Goal: Task Accomplishment & Management: Manage account settings

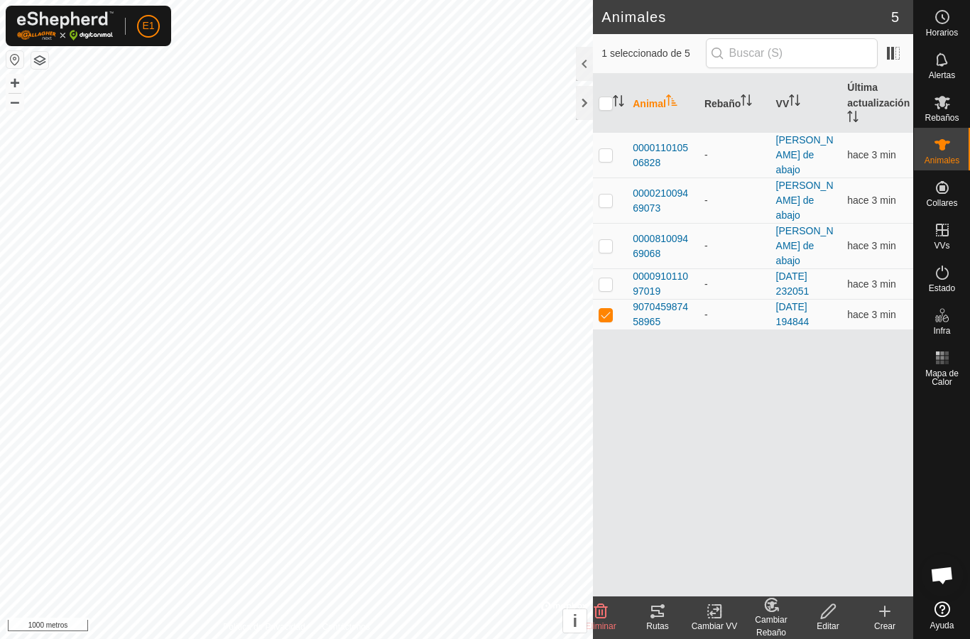
click at [666, 612] on tracks-svg-icon at bounding box center [657, 611] width 57 height 17
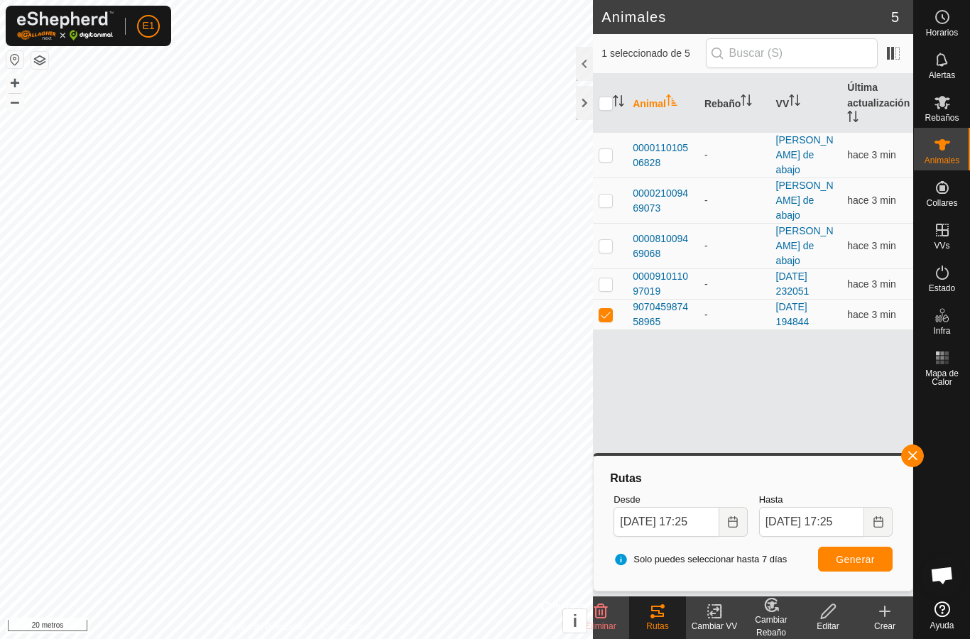
checkbox input "true"
checkbox input "false"
checkbox input "true"
click at [658, 619] on icon at bounding box center [657, 611] width 17 height 17
click at [650, 188] on font "000021009469073" at bounding box center [660, 201] width 55 height 26
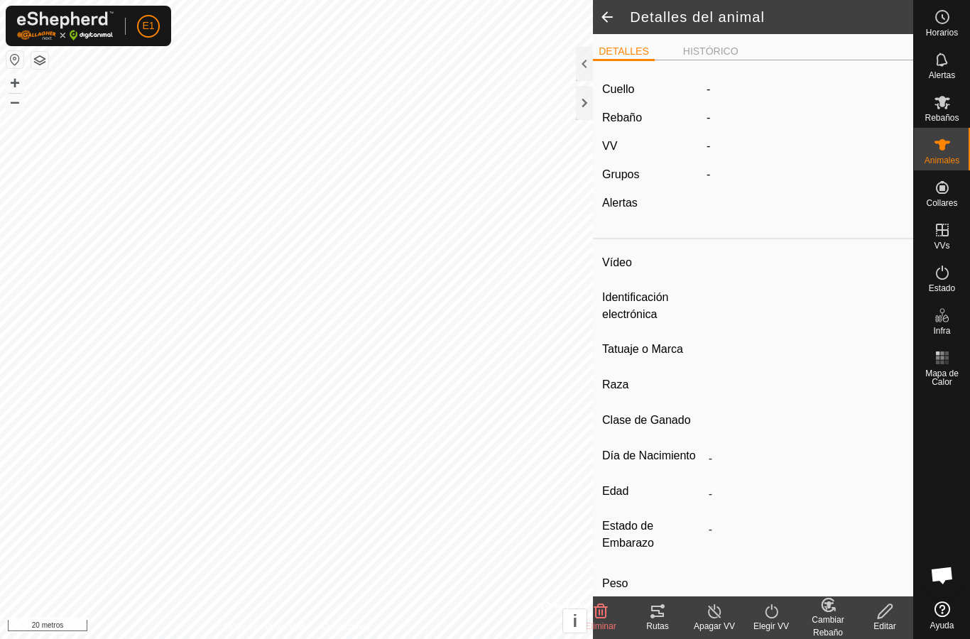
type input "-"
type input "000021009469073"
type input "-"
type input "Cruzada"
type input "-"
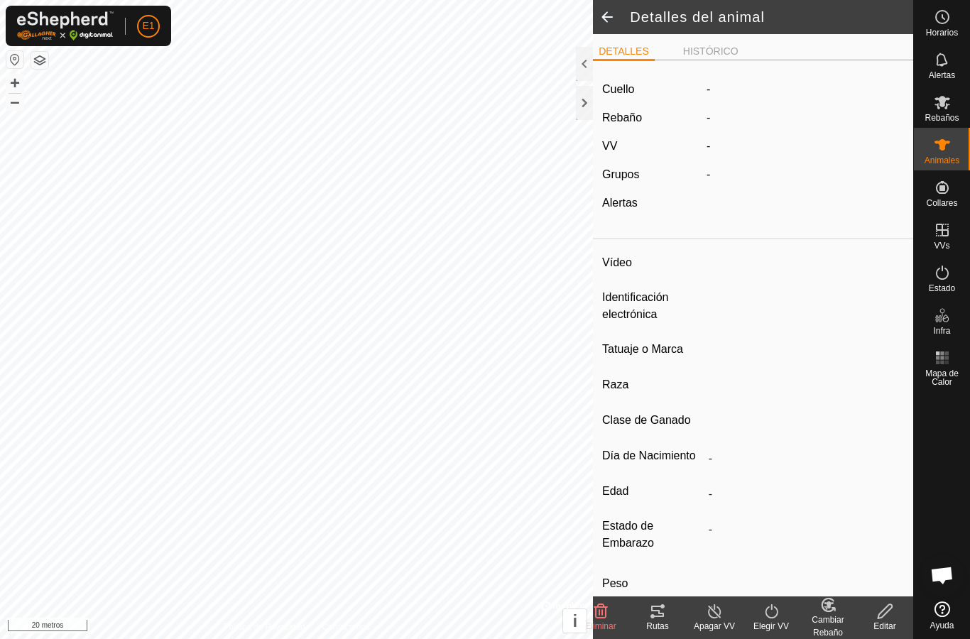
type input "Preñada"
type input "0 kg"
type input "-"
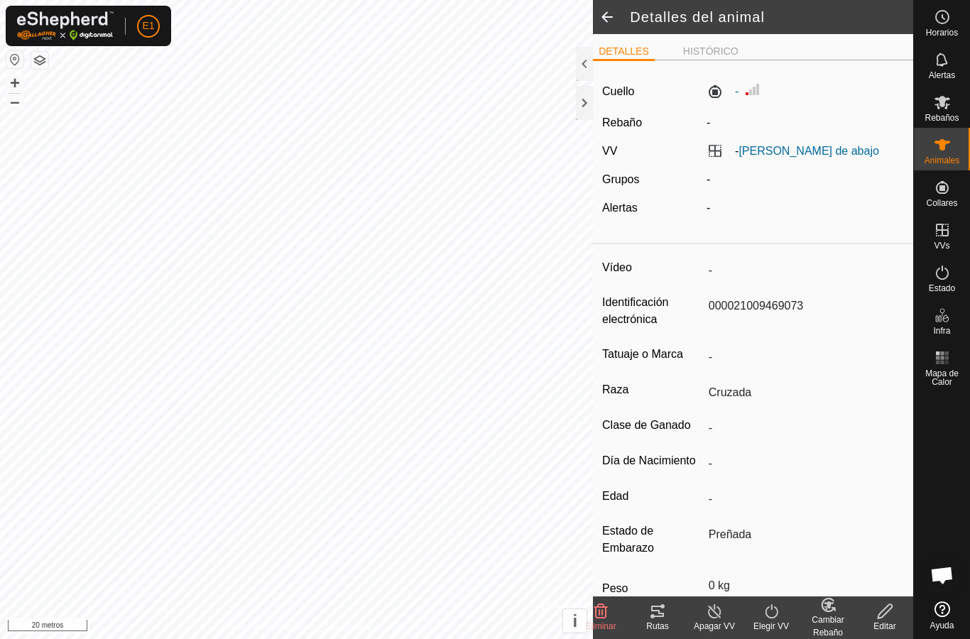
click at [607, 13] on span at bounding box center [607, 17] width 28 height 34
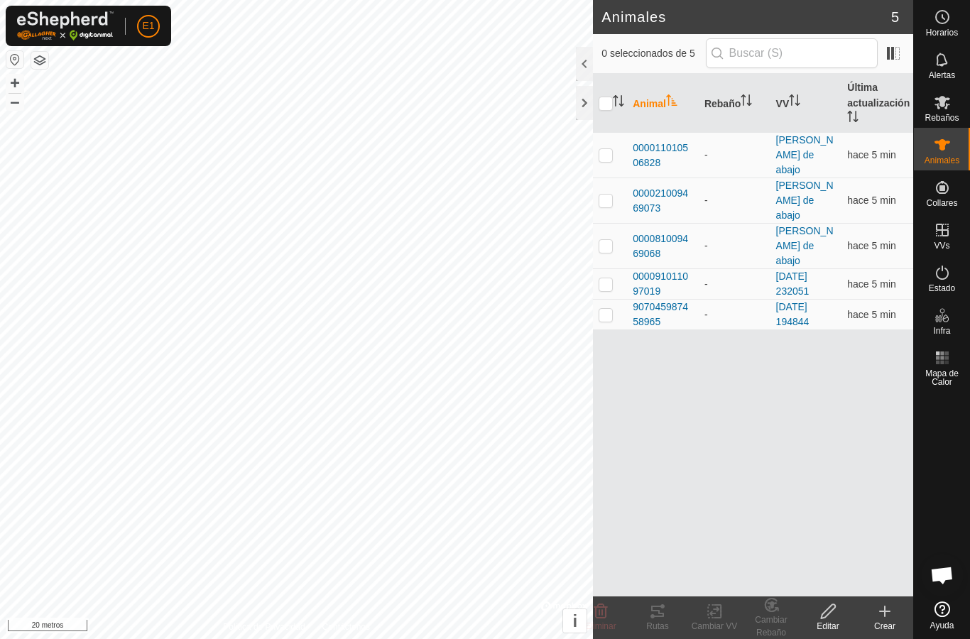
click at [659, 271] on font "000091011097019" at bounding box center [660, 284] width 55 height 26
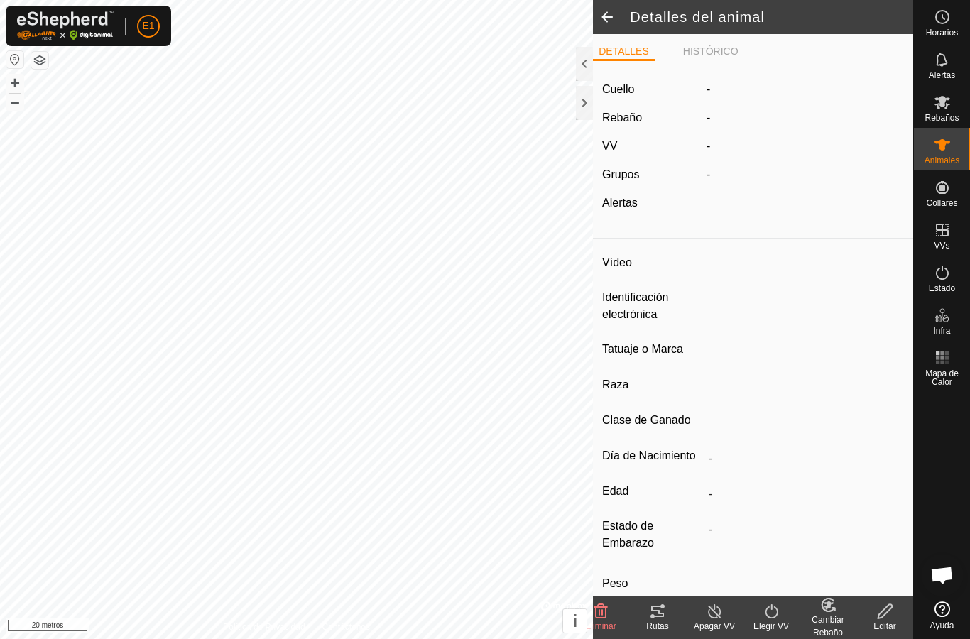
type input "-"
type input "000091011097019"
type input "-"
type input "Avilena"
type input "-"
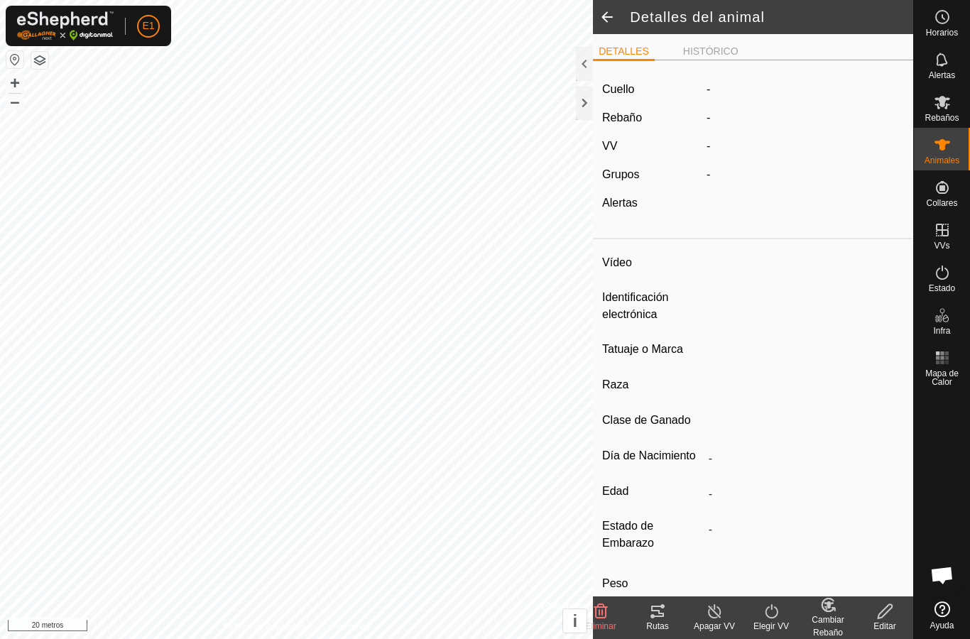
type input "0 kg"
type input "-"
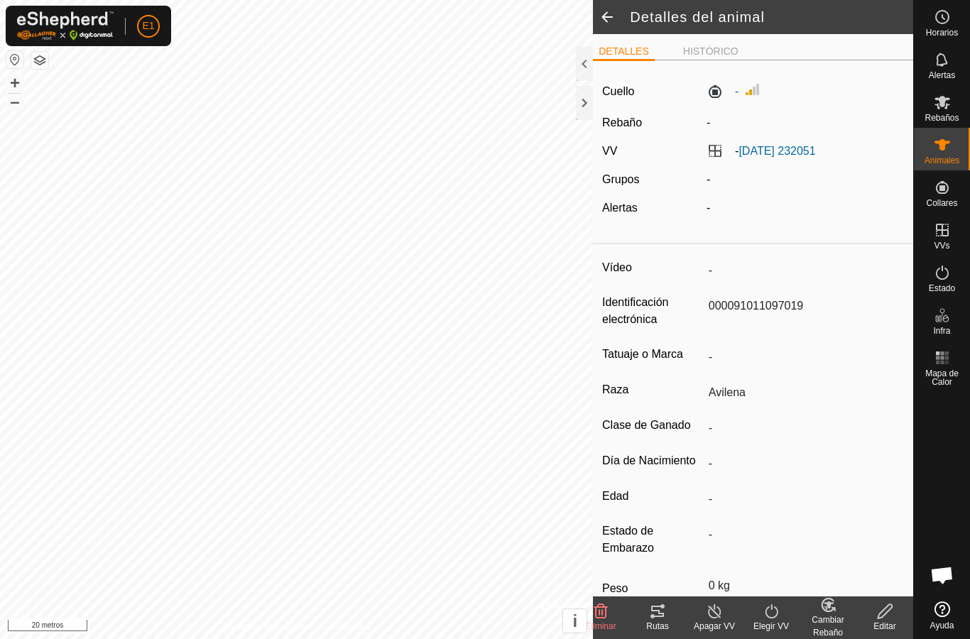
click at [661, 616] on icon at bounding box center [657, 611] width 13 height 11
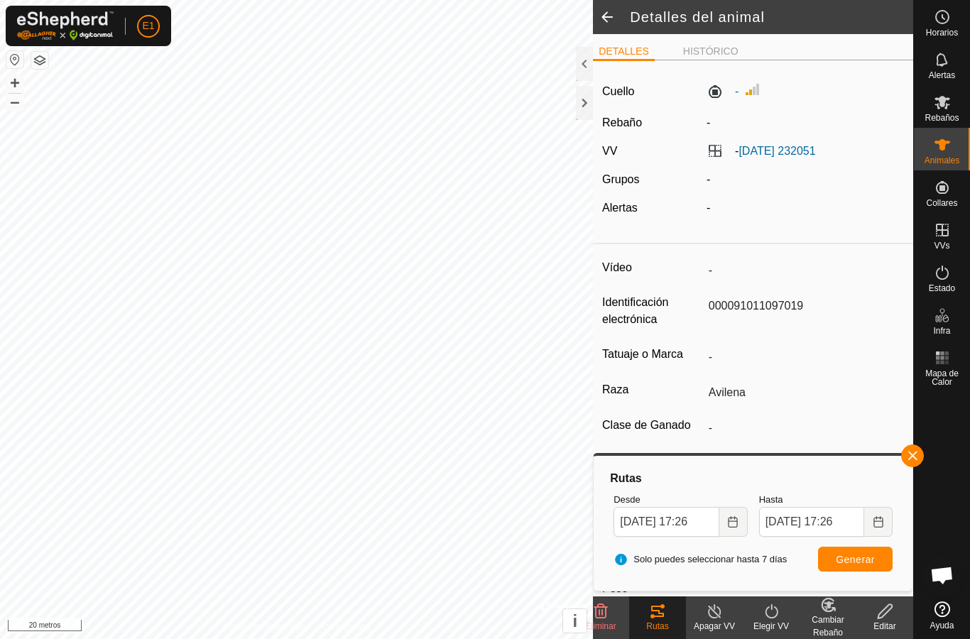
click at [599, 1] on span at bounding box center [607, 17] width 28 height 34
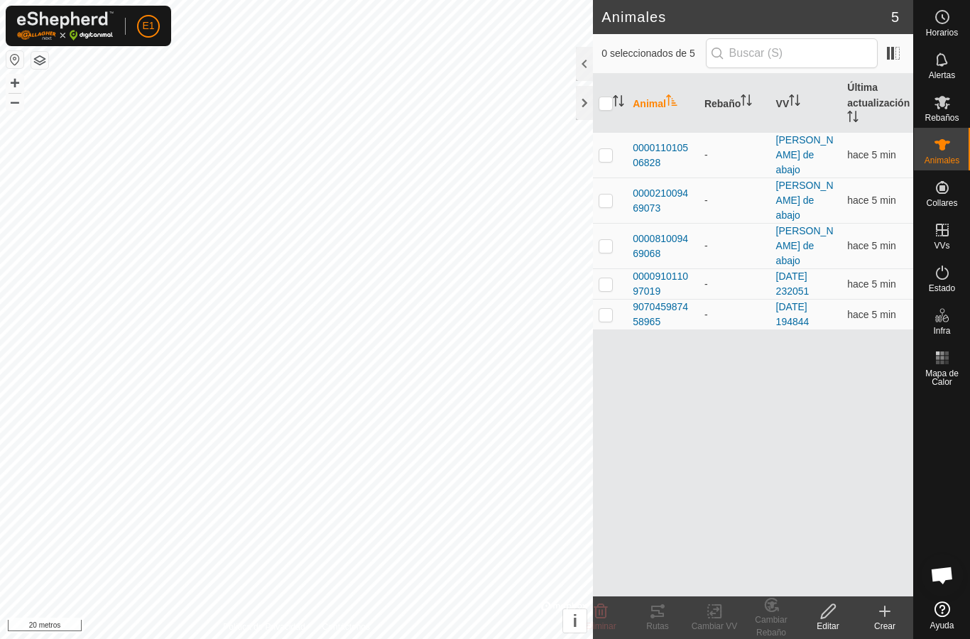
click at [655, 145] on font "000011010506828" at bounding box center [660, 155] width 55 height 26
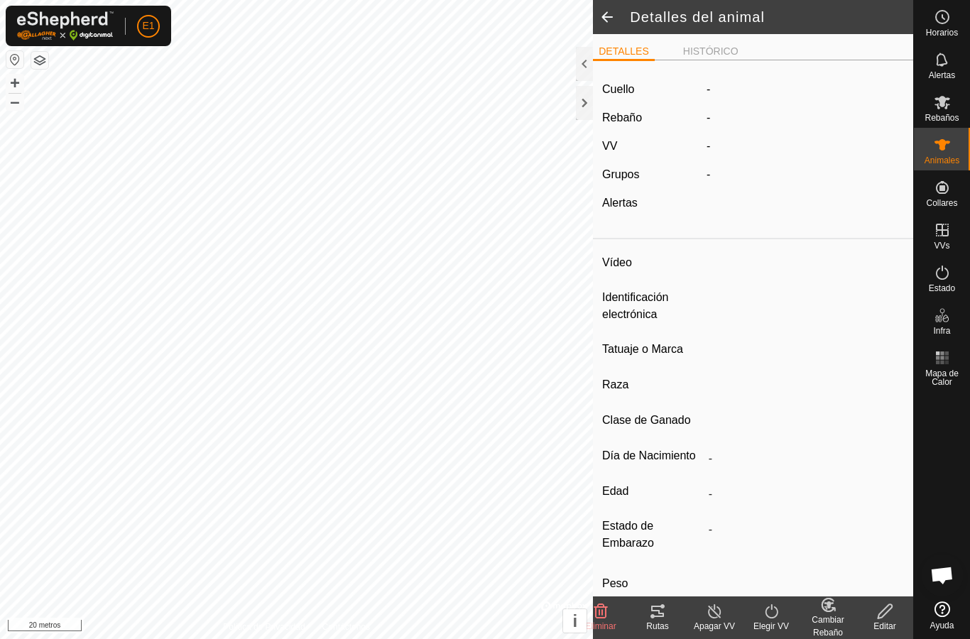
type input "-"
type input "000011010506828"
type input "-"
type input "Cruzada"
type input "-"
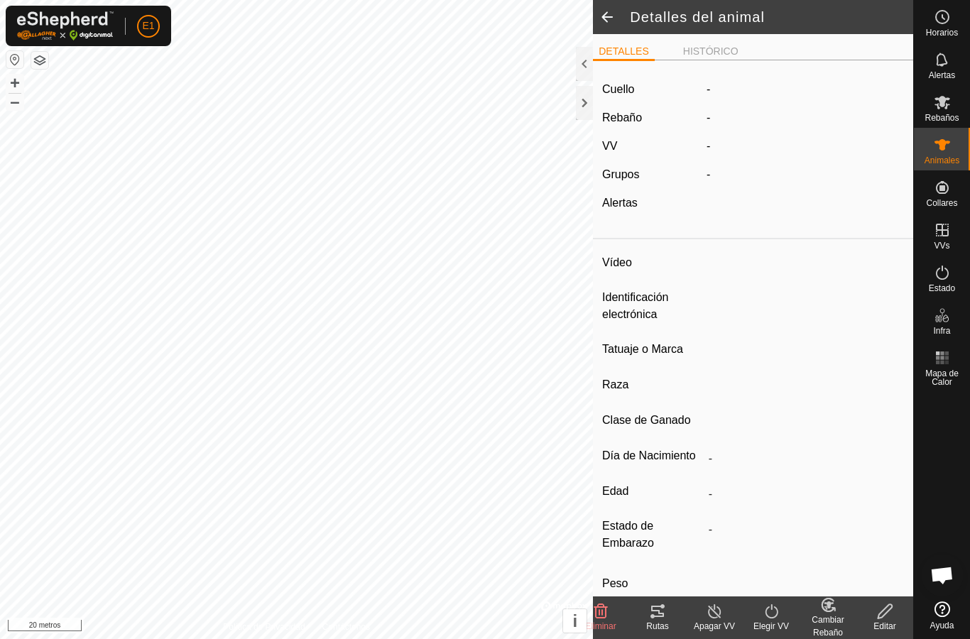
type input "Preñada"
type input "0 kg"
type input "-"
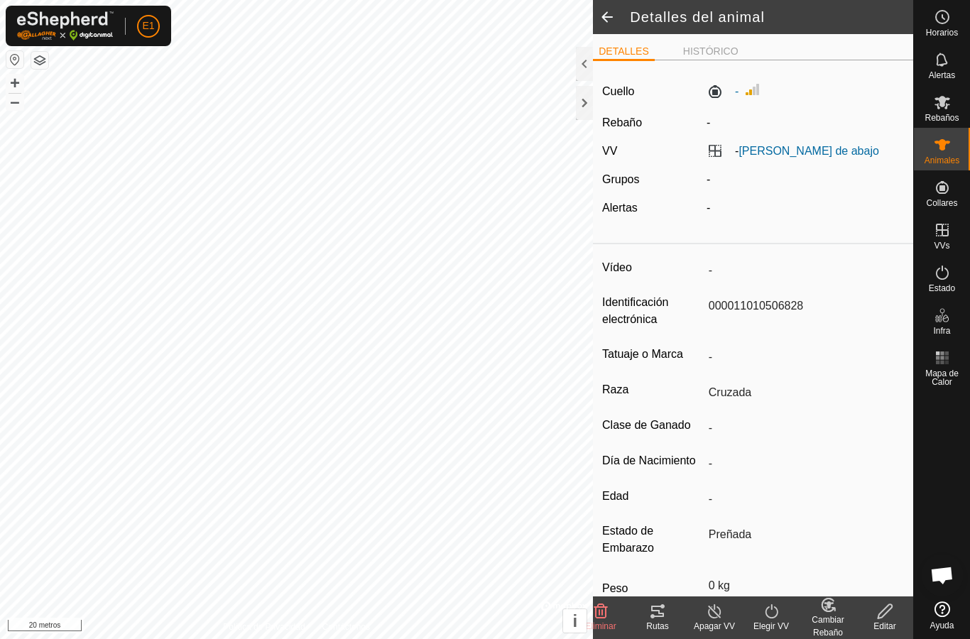
click at [663, 619] on icon at bounding box center [657, 611] width 17 height 17
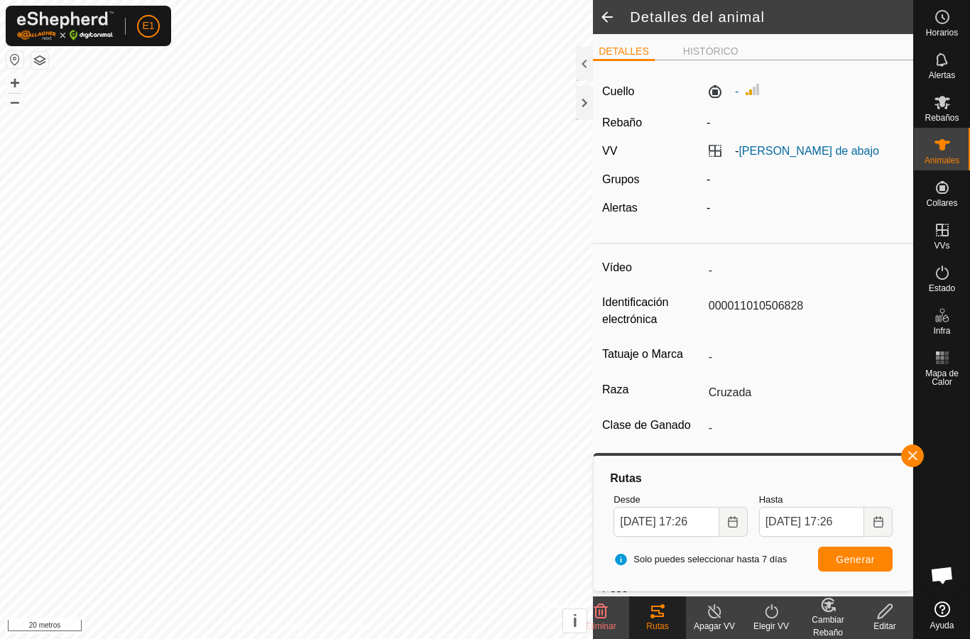
click at [939, 142] on icon at bounding box center [943, 144] width 16 height 11
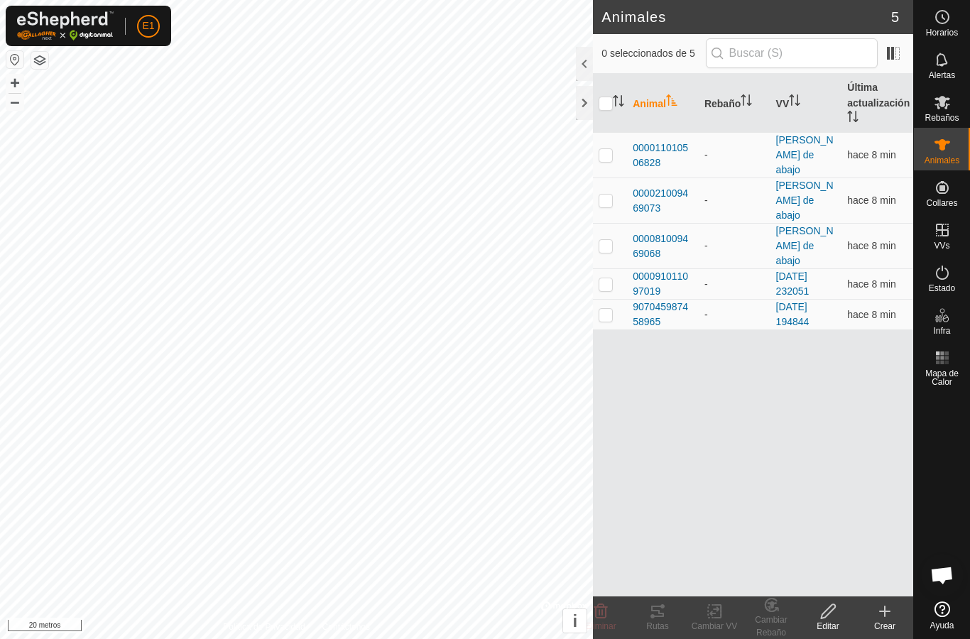
click at [675, 188] on font "000021009469073" at bounding box center [660, 201] width 55 height 26
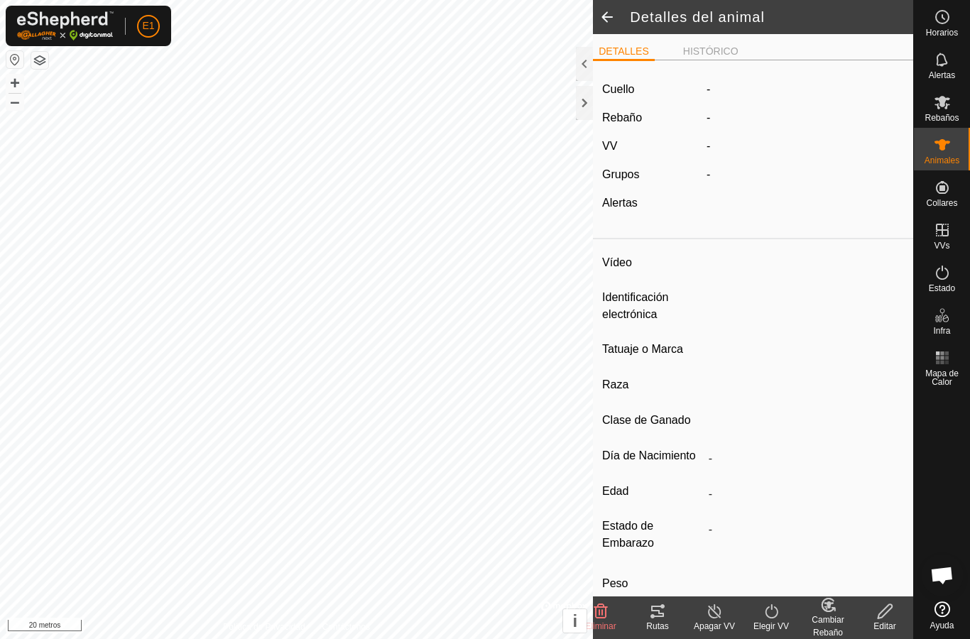
type input "-"
type input "000021009469073"
type input "-"
type input "Cruzada"
type input "-"
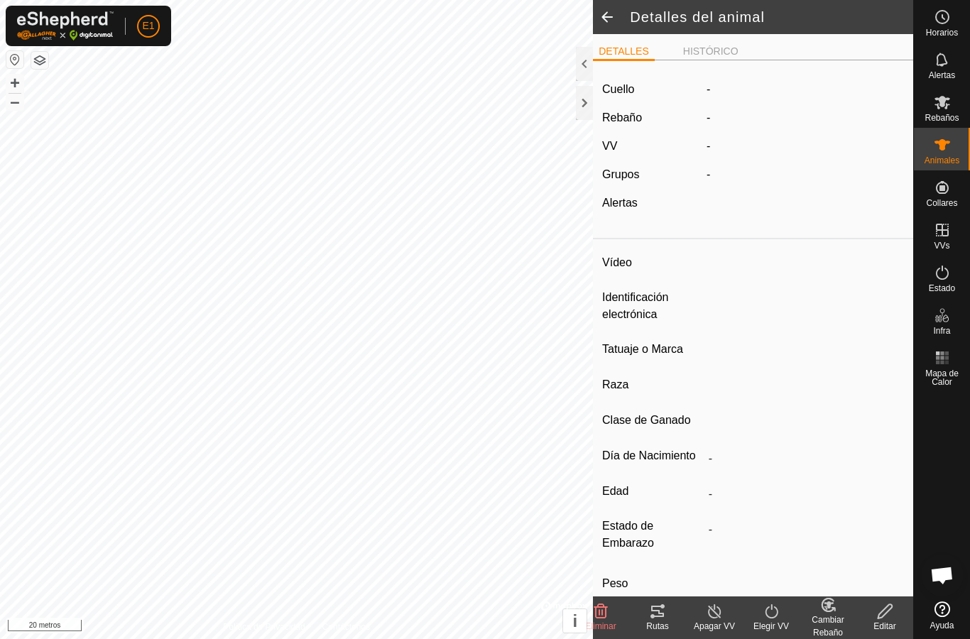
type input "Preñada"
type input "0 kg"
type input "-"
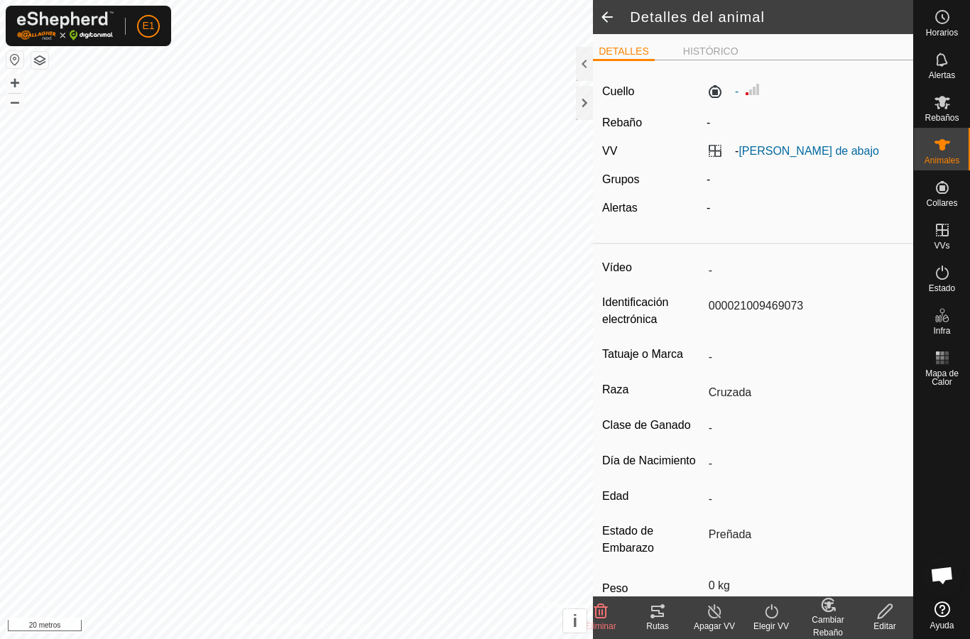
click at [660, 615] on icon at bounding box center [657, 611] width 17 height 17
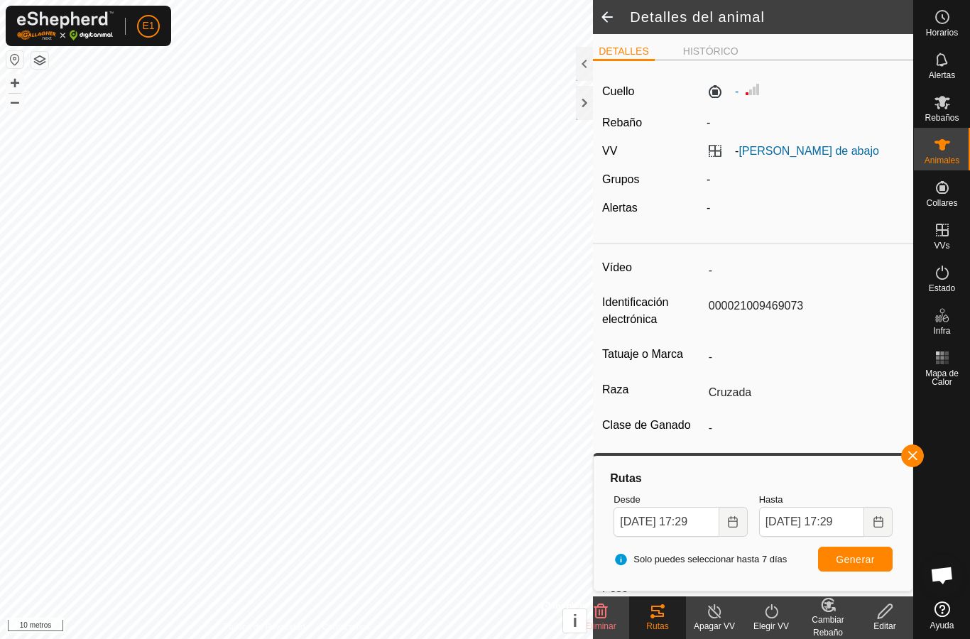
click at [914, 451] on span "button" at bounding box center [912, 455] width 11 height 11
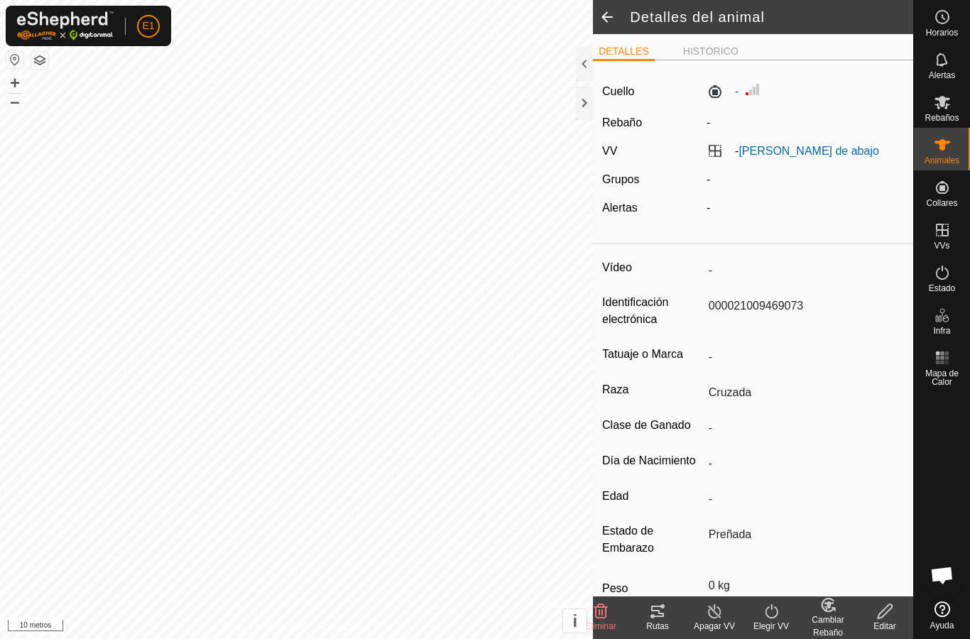
click at [955, 158] on font "Animales" at bounding box center [942, 161] width 35 height 10
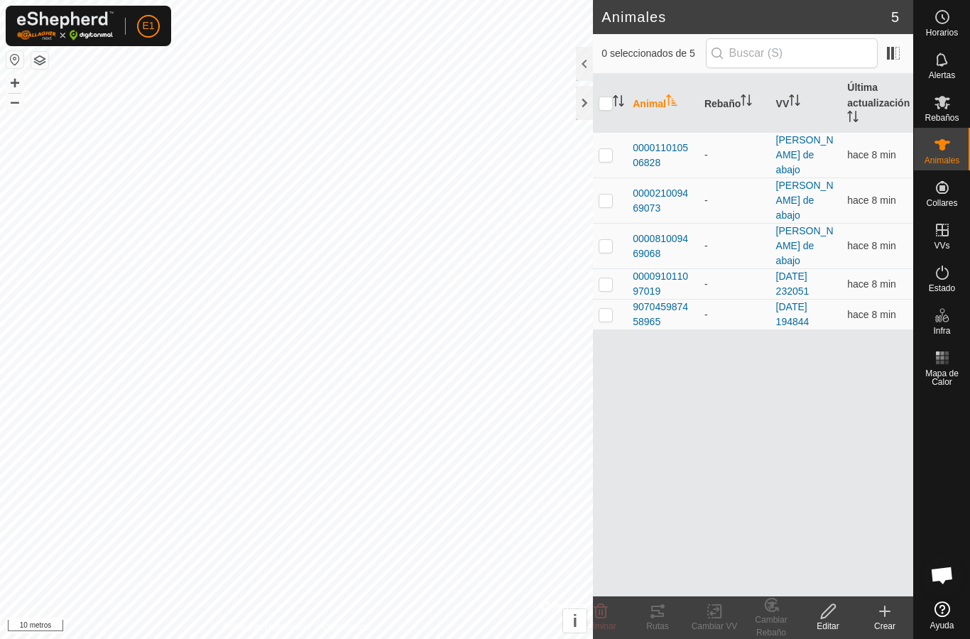
click at [660, 233] on font "000081009469068" at bounding box center [660, 246] width 55 height 26
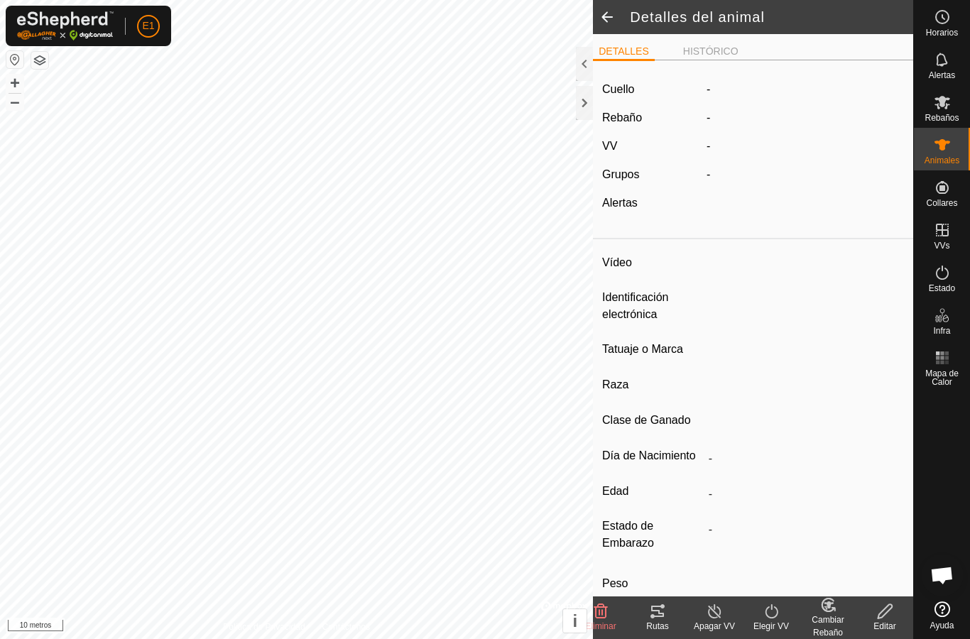
type input "-"
type input "000081009469068"
type input "-"
type input "Cruzada"
type input "-"
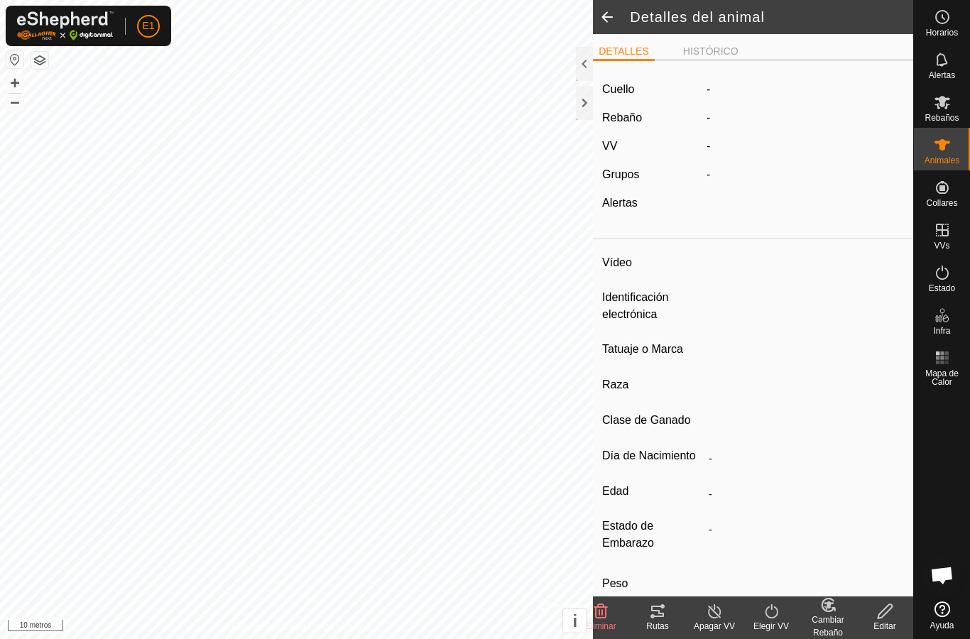
type input "Vacía"
type input "0 kg"
type input "-"
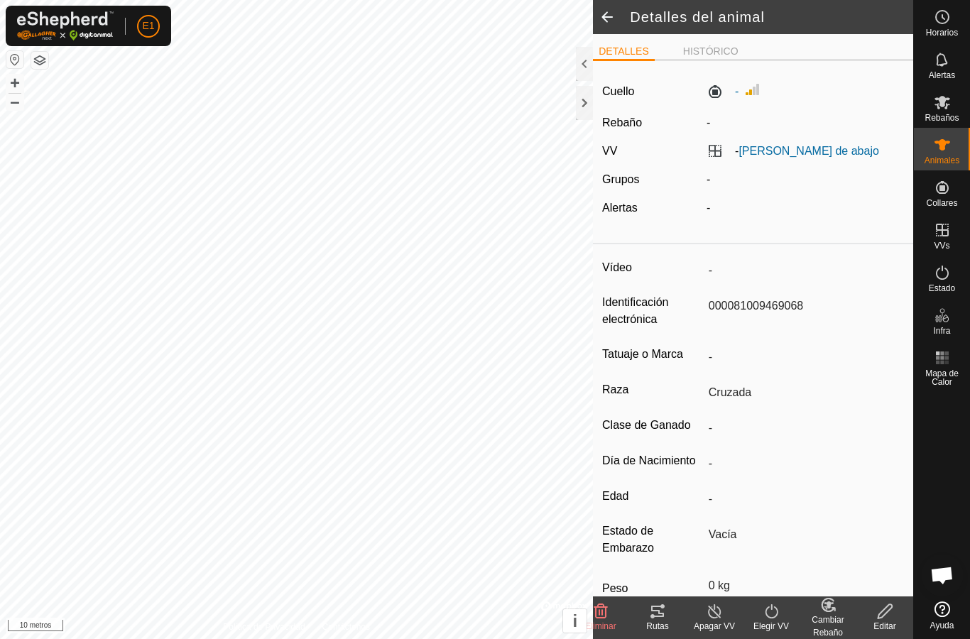
click at [657, 618] on icon at bounding box center [657, 611] width 17 height 17
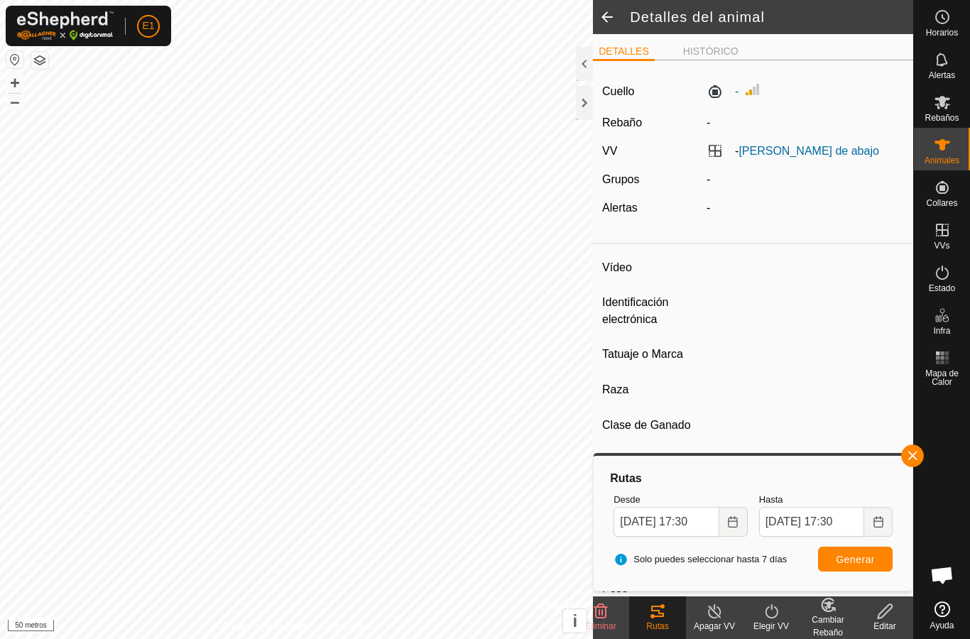
type input "-"
type input "907045987458965"
type input "-"
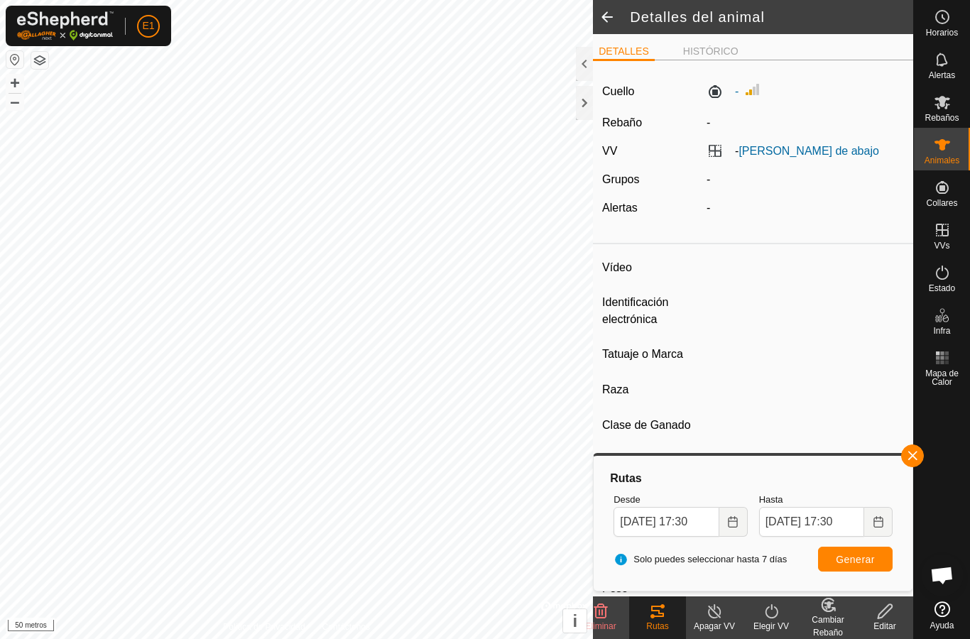
type input "-"
type input "0 kg"
type input "-"
click at [609, 18] on span at bounding box center [607, 17] width 28 height 34
type input "-"
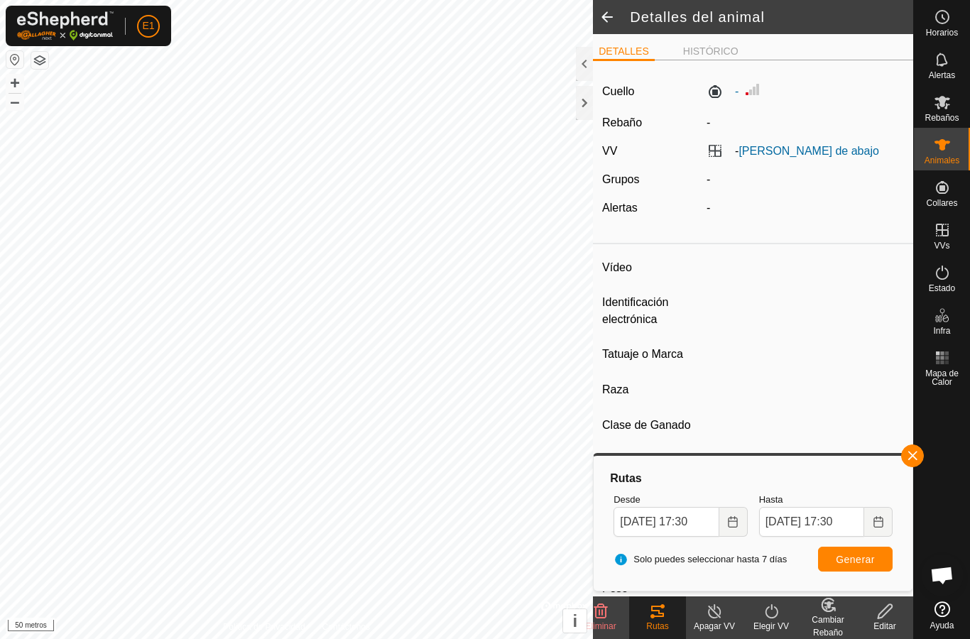
type input "000081009469068"
type input "-"
type input "Cruzada"
type input "-"
type input "Vacía"
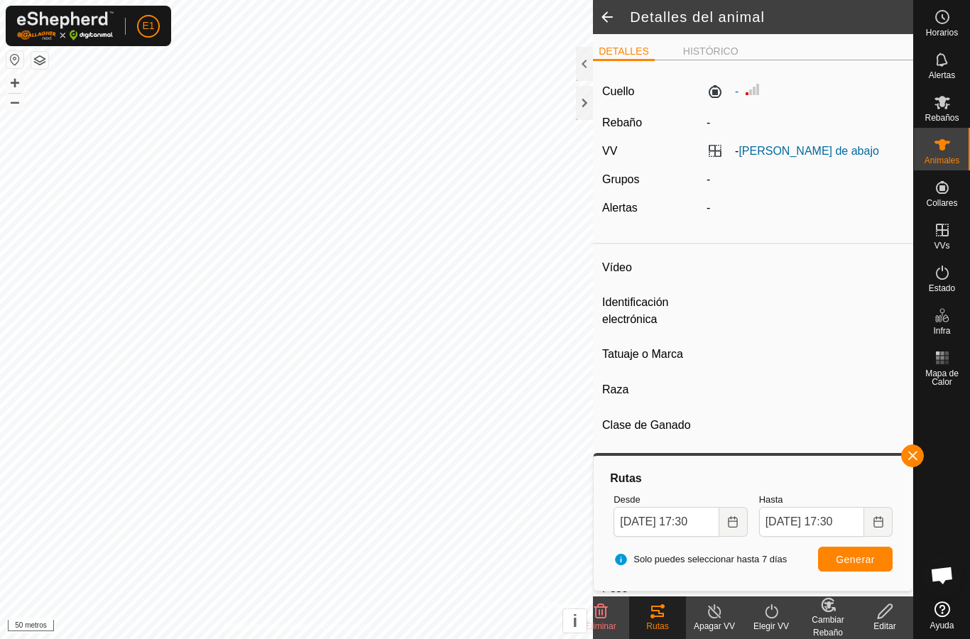
type input "0 kg"
type input "-"
click at [609, 11] on span at bounding box center [607, 17] width 28 height 34
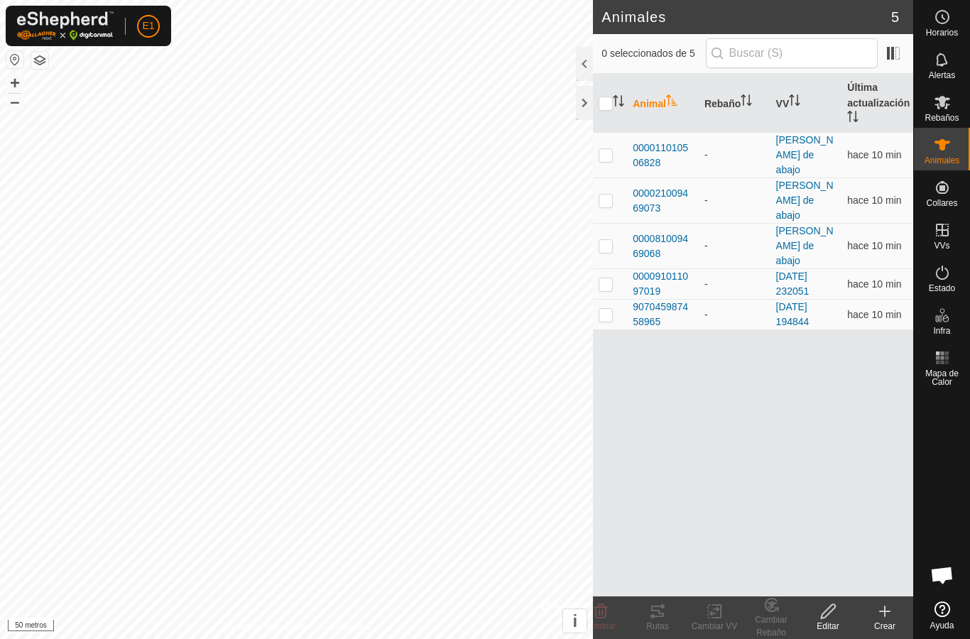
click at [658, 301] on font "907045987458965" at bounding box center [660, 314] width 55 height 26
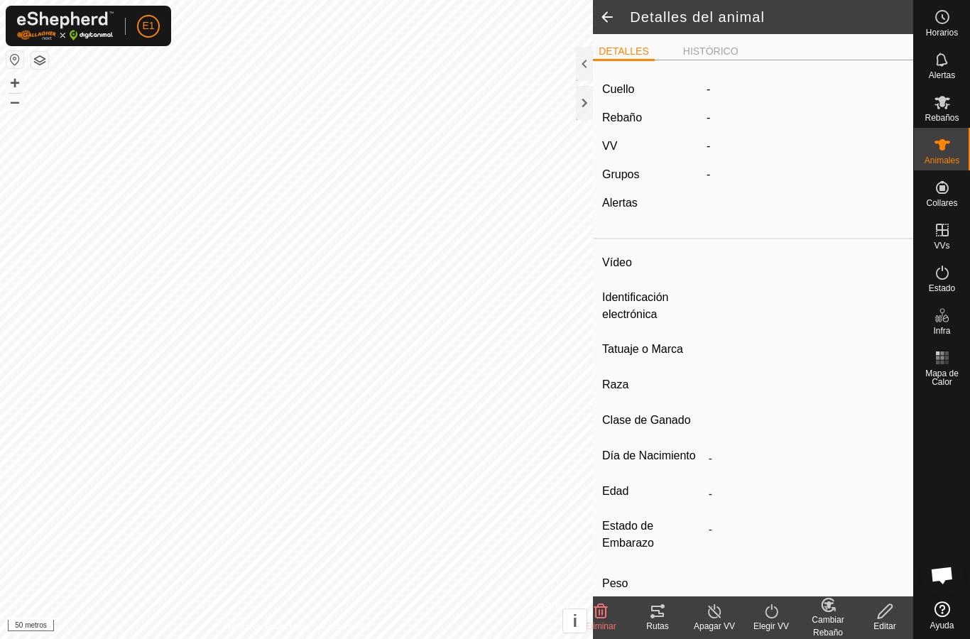
type input "-"
type input "907045987458965"
type input "-"
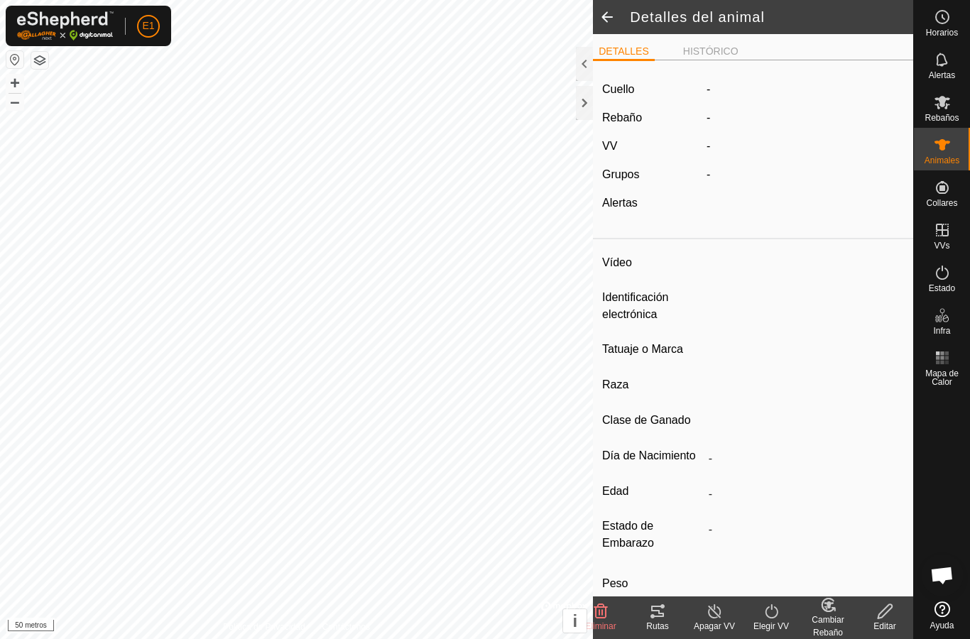
type input "0 kg"
type input "-"
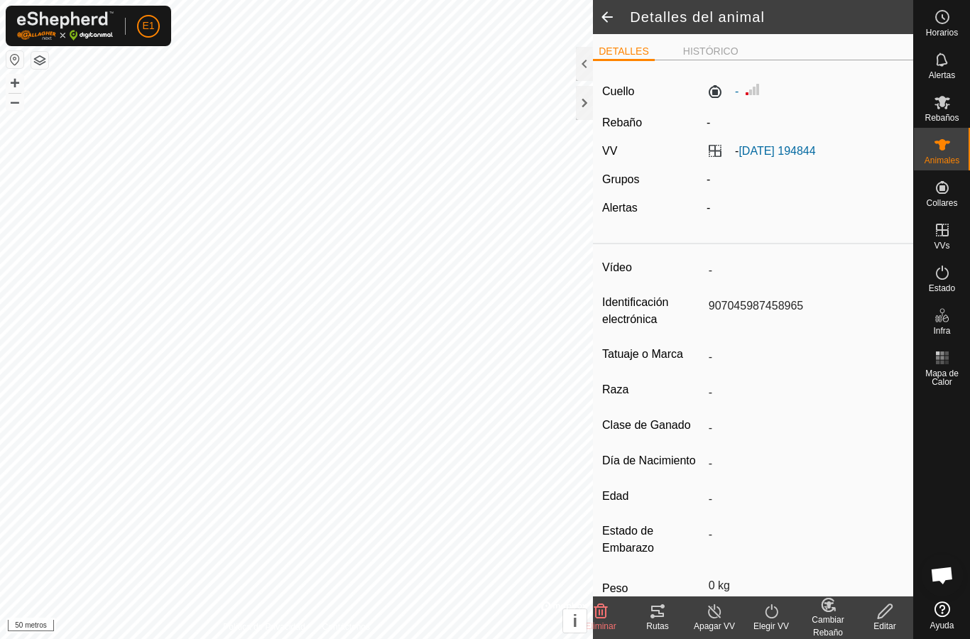
click at [665, 614] on icon at bounding box center [657, 611] width 17 height 17
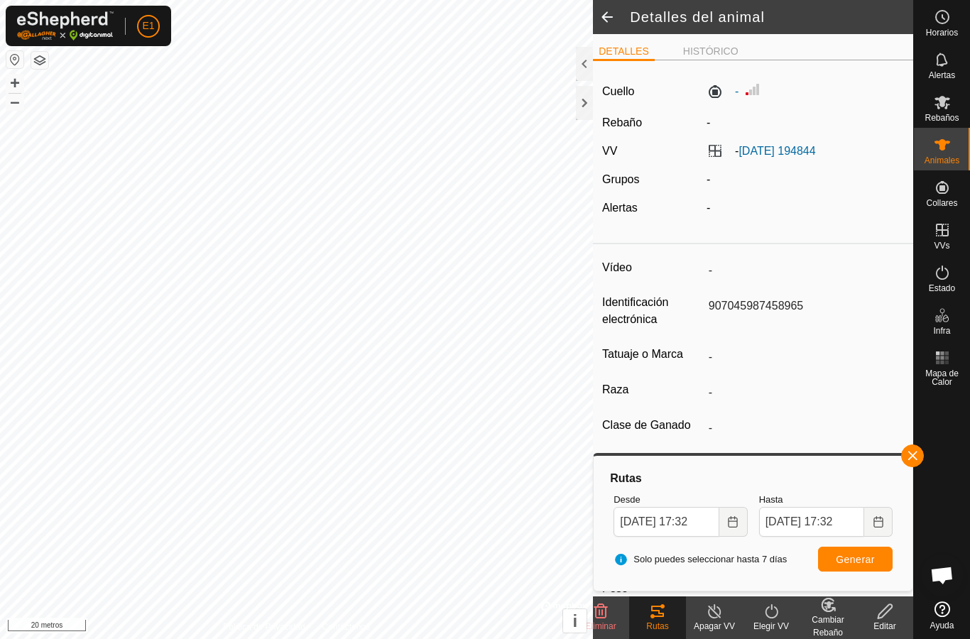
click at [577, 104] on div at bounding box center [584, 103] width 17 height 34
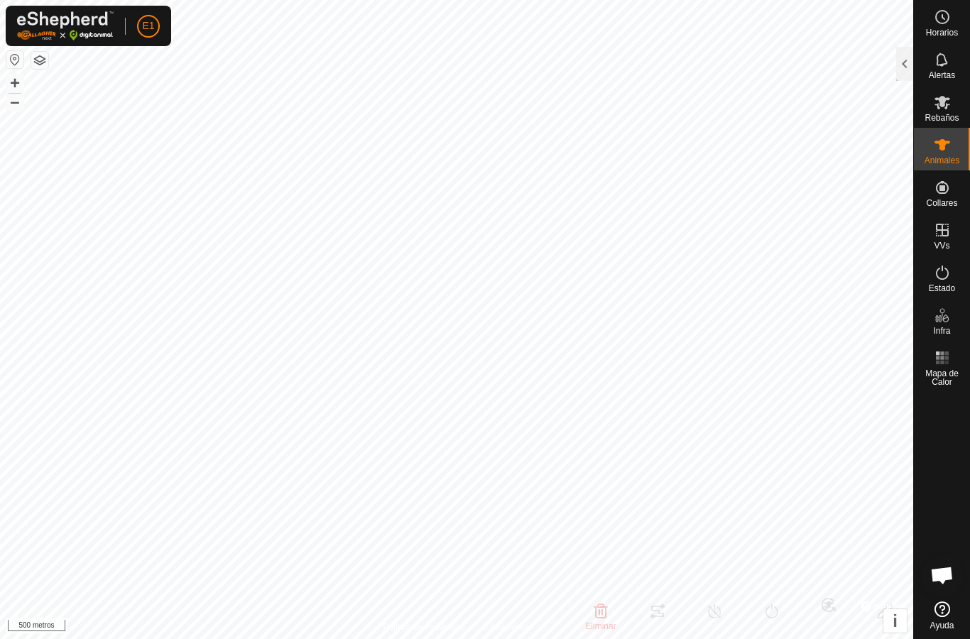
type input "-"
type input "000021009469073"
type input "-"
type input "Cruzada"
type input "-"
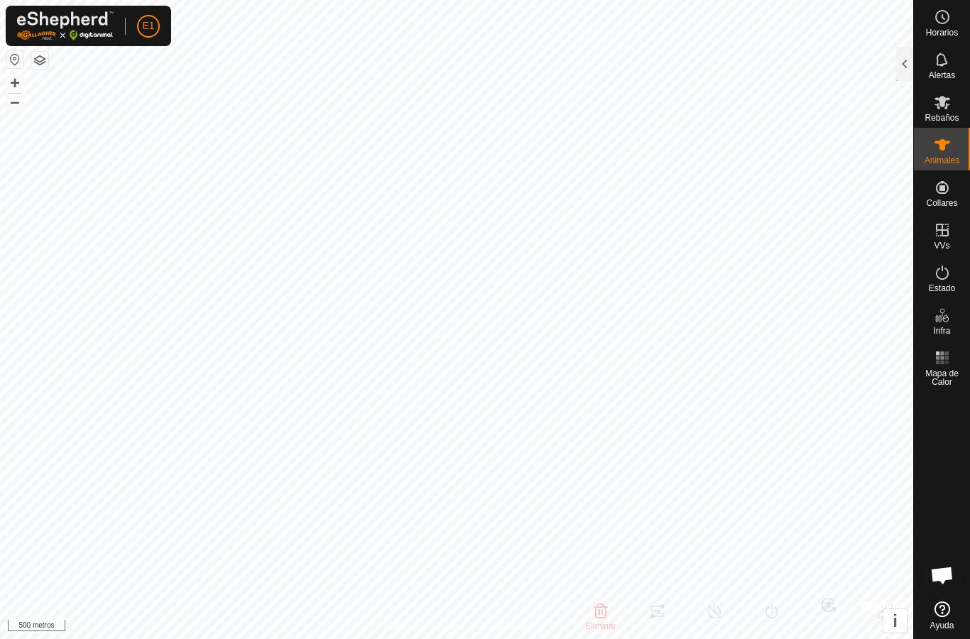
type input "Preñada"
type input "0 kg"
type input "-"
